Goal: Information Seeking & Learning: Stay updated

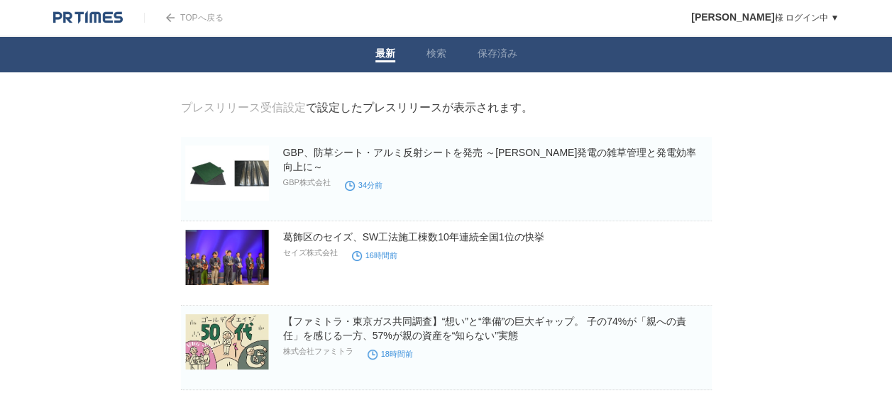
click at [92, 19] on img at bounding box center [88, 18] width 70 height 14
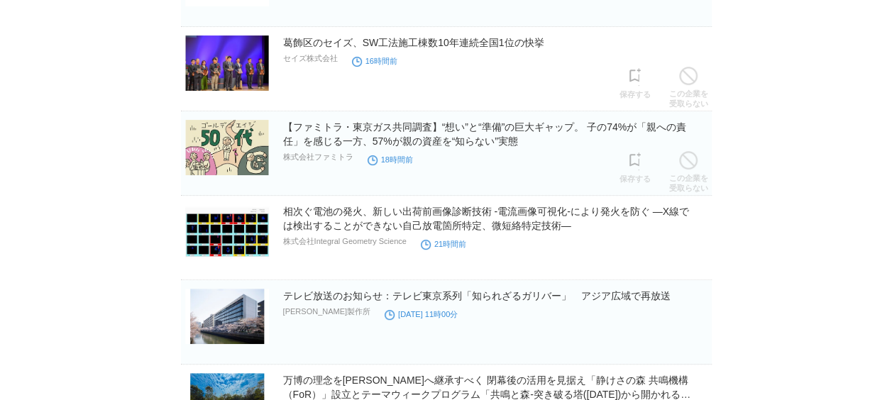
scroll to position [213, 0]
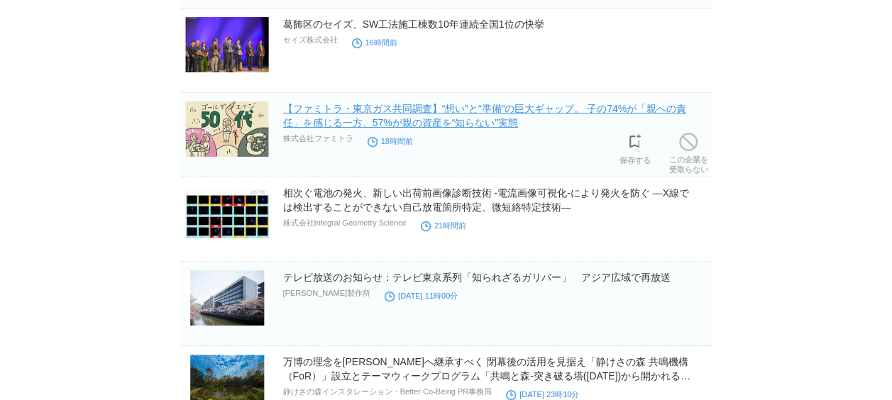
click at [483, 125] on link "【ファミトラ・東京ガス共同調査】“想い”と“準備”の巨大ギャップ。 子の74%が「親への責任」を感じる一方、57%が親の資産を“知らない”実態" at bounding box center [485, 116] width 404 height 26
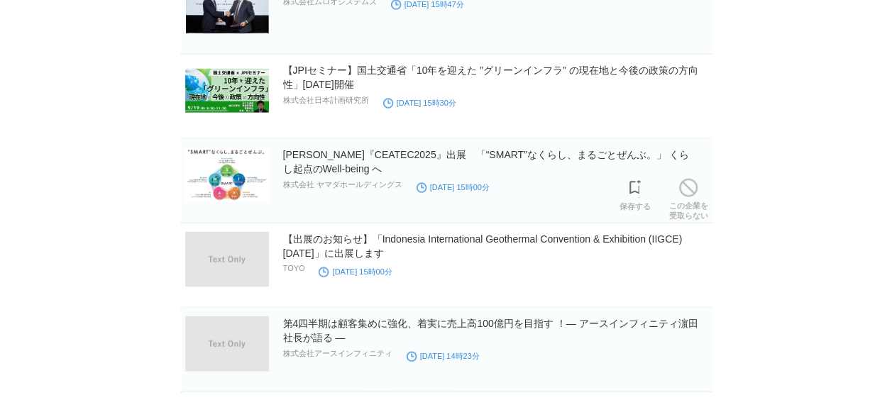
scroll to position [1420, 0]
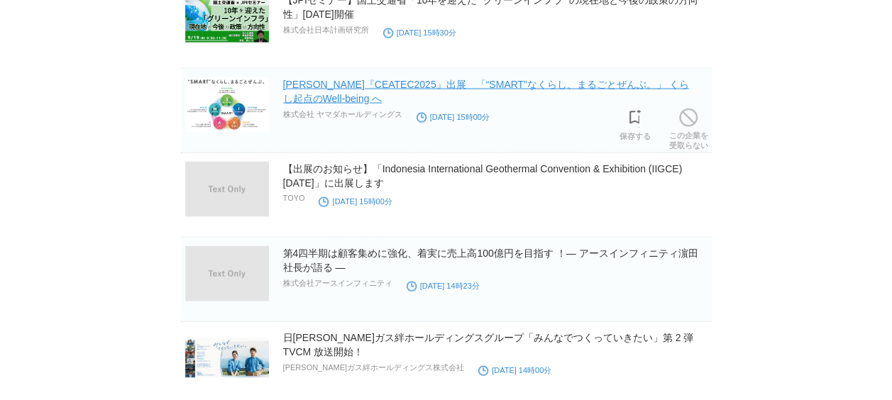
click at [446, 83] on link "[PERSON_NAME]『CEATEC2025』出展　「“SMART”なくらし、まるごとぜんぶ。」 くらし起点のWell-being へ" at bounding box center [486, 92] width 406 height 26
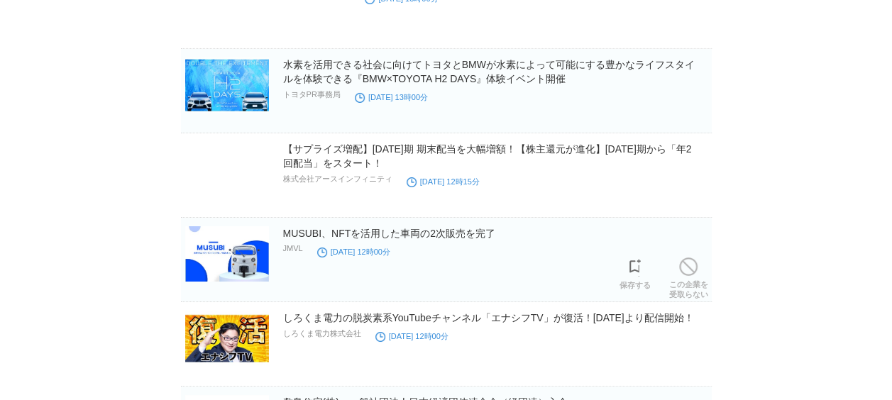
scroll to position [2556, 0]
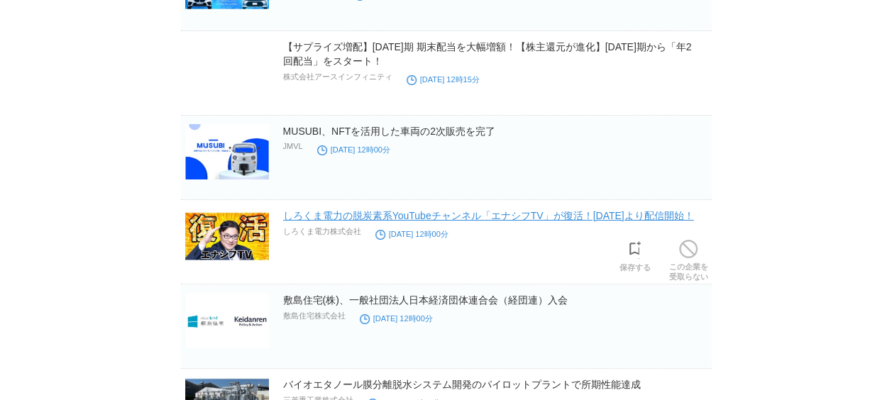
click at [346, 212] on link "しろくま電力の脱炭素系YouTubeチャンネル「エナシフTV」が復活！[DATE]より配信開始！" at bounding box center [488, 215] width 411 height 11
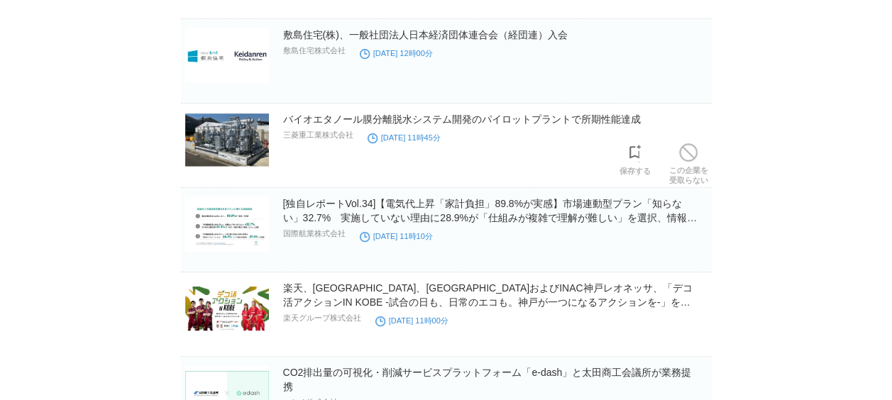
scroll to position [2911, 0]
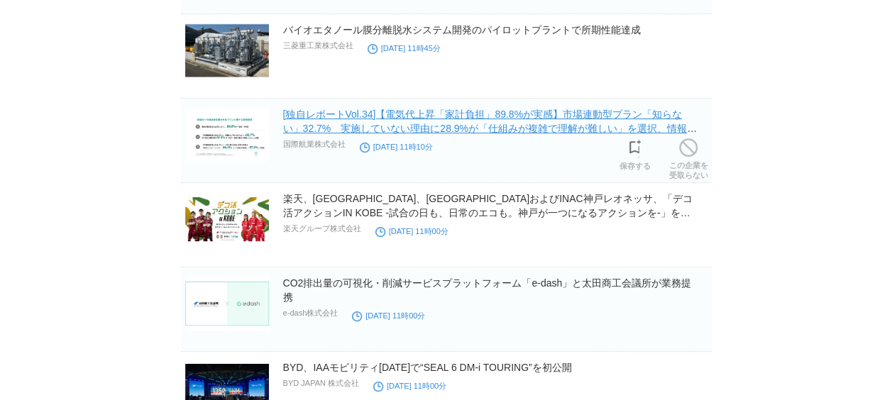
click at [543, 124] on link "[独自レポートVol.34]【電気代上昇「家計負担」89.8%が実感】市場連動型プラン「知らない」32.7%　実施していない理由に28.9%が「仕組みが複雑で…" at bounding box center [490, 129] width 414 height 40
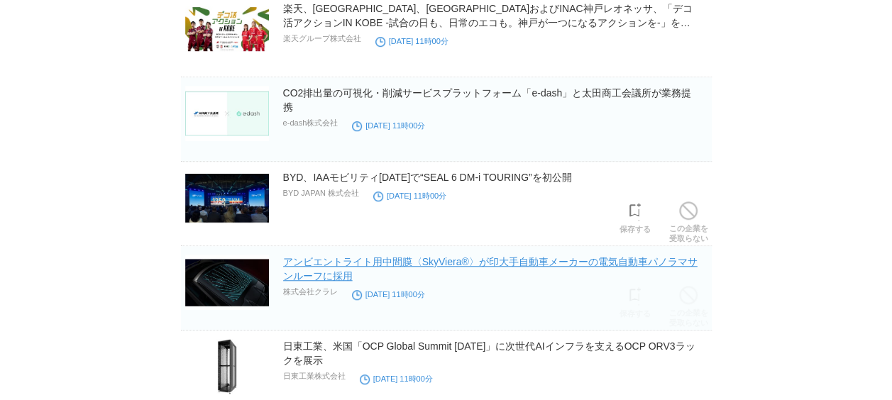
scroll to position [3124, 0]
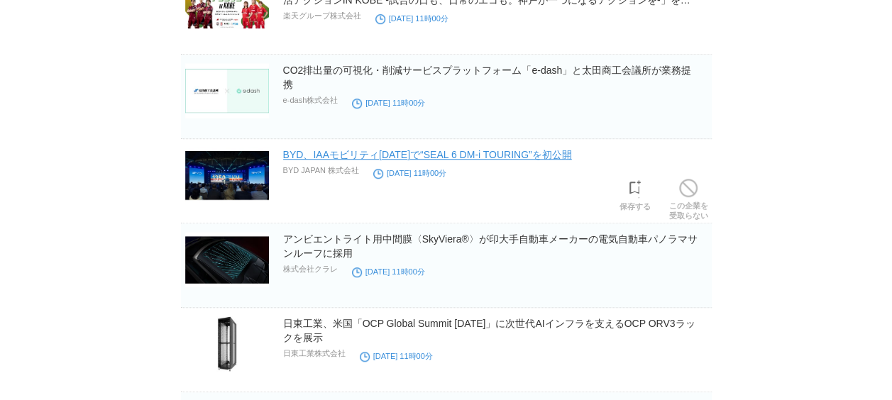
click at [486, 149] on link "BYD、IAAモビリティ[DATE]で“SEAL 6 DM-i TOURING”を初公開" at bounding box center [427, 154] width 289 height 11
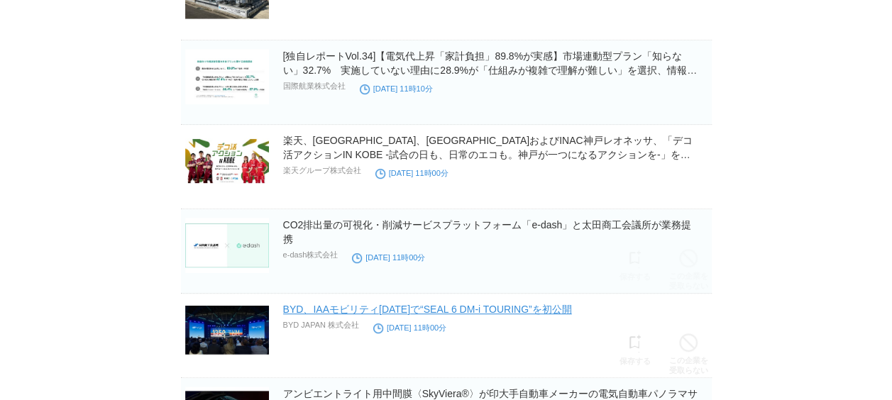
scroll to position [2982, 0]
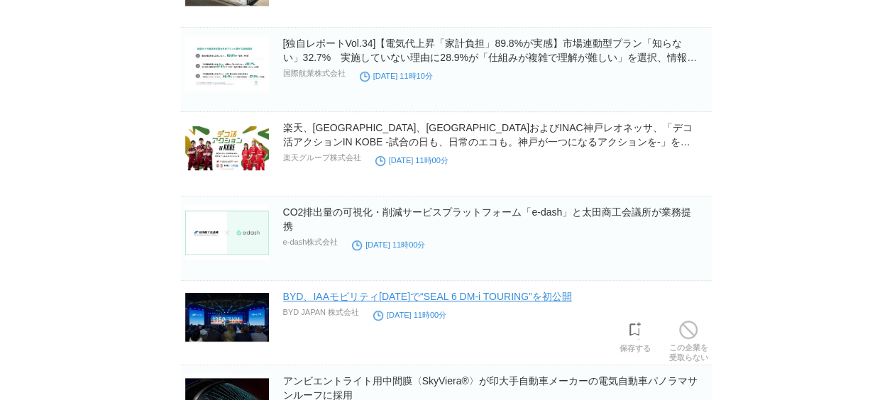
click at [415, 294] on link "BYD、IAAモビリティ[DATE]で“SEAL 6 DM-i TOURING”を初公開" at bounding box center [427, 296] width 289 height 11
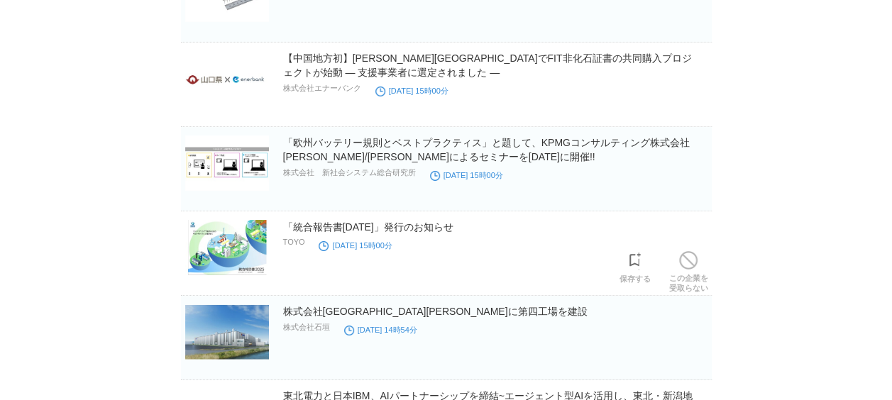
scroll to position [5292, 0]
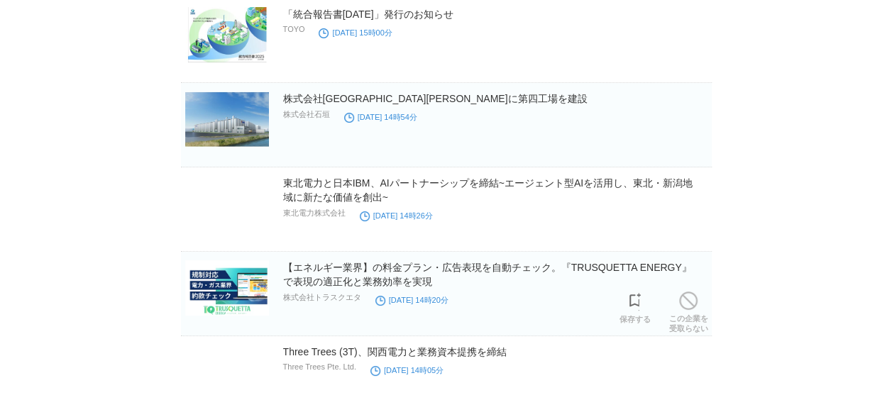
click at [503, 252] on section "【エネルギー業界】の料金プラン・広告表現を自動チェック。『TRUSQUETTA ENERGY』で表現の適正化と業務効率を実現 株式会社トラスクエタ [DATE…" at bounding box center [446, 294] width 531 height 84
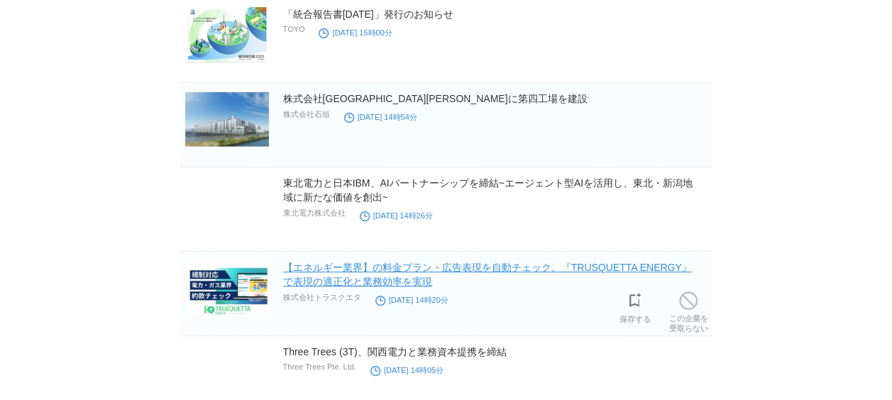
click at [498, 252] on section "【エネルギー業界】の料金プラン・広告表現を自動チェック。『TRUSQUETTA ENERGY』で表現の適正化と業務効率を実現 株式会社トラスクエタ [DATE…" at bounding box center [446, 294] width 531 height 84
click at [498, 262] on link "【エネルギー業界】の料金プラン・広告表現を自動チェック。『TRUSQUETTA ENERGY』で表現の適正化と業務効率を実現" at bounding box center [487, 275] width 409 height 26
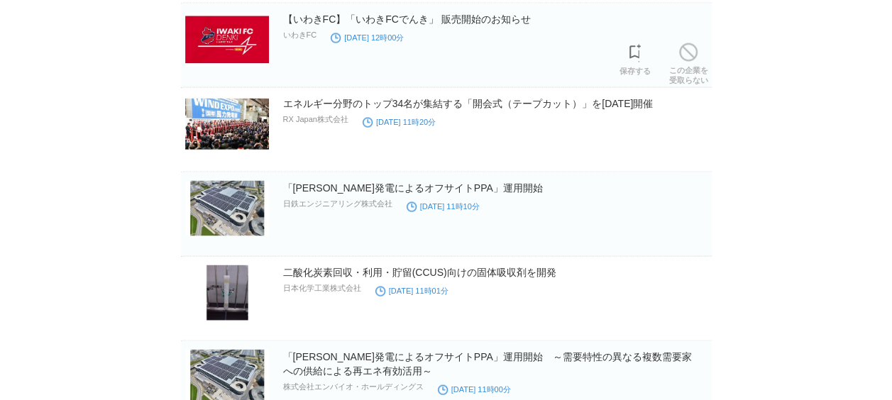
scroll to position [6783, 0]
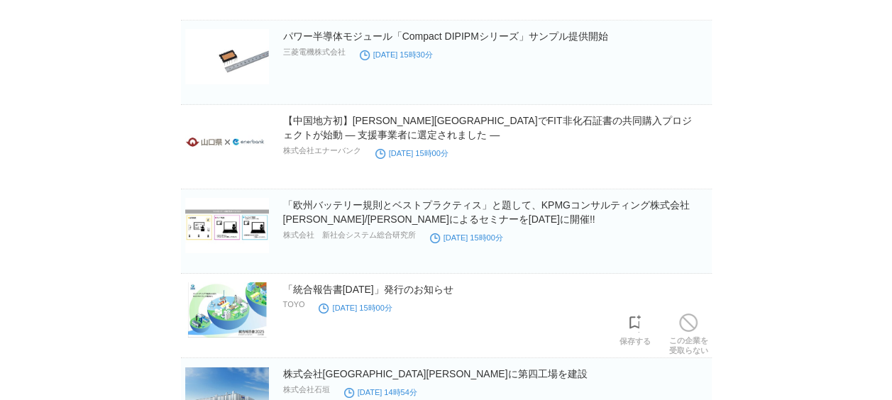
scroll to position [4866, 0]
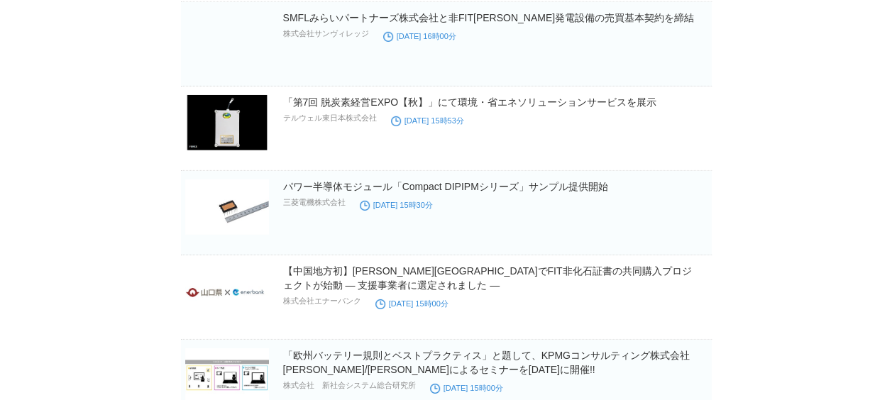
click at [610, 193] on div "パワー半導体モジュール「Compact DIPIPMシリーズ」サンプル提供開始 三菱電機株式会社 [DATE] 15時30分" at bounding box center [496, 202] width 426 height 45
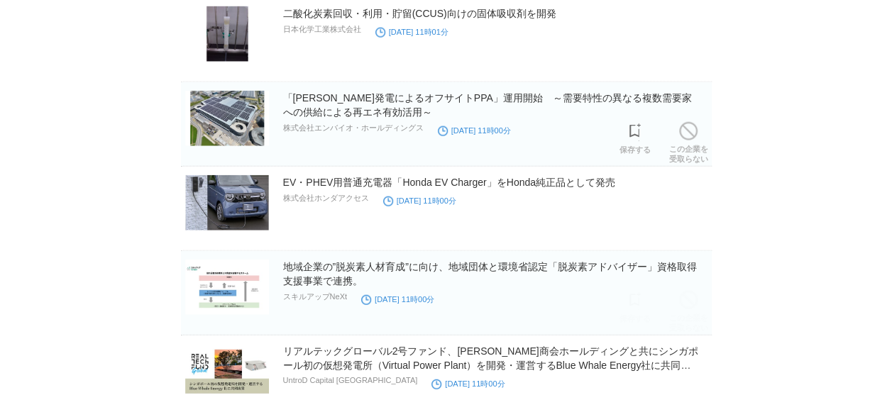
scroll to position [6996, 0]
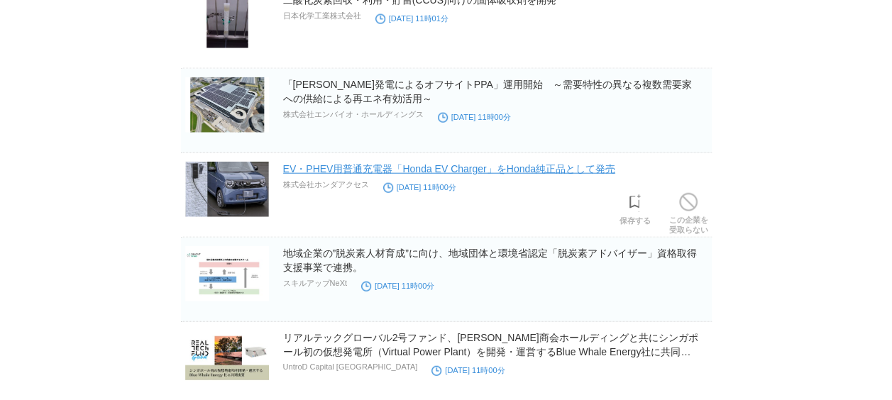
click at [359, 163] on link "EV・PHEV用普通充電器「Honda EV Charger」をHonda純正品として発売" at bounding box center [449, 168] width 332 height 11
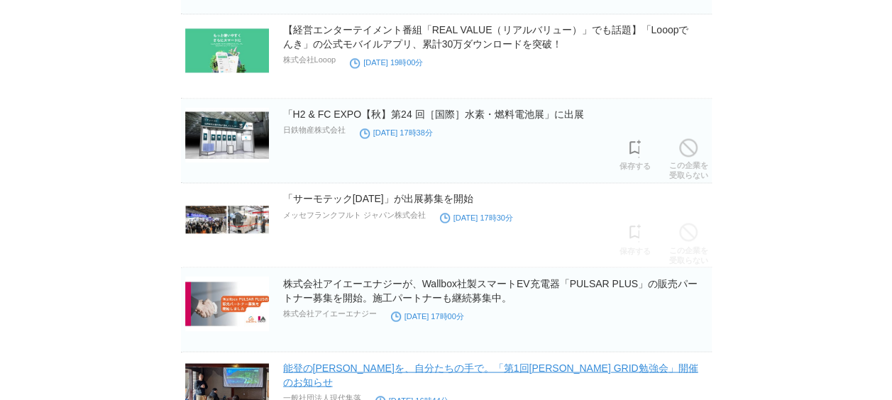
scroll to position [9268, 0]
